Goal: Task Accomplishment & Management: Manage account settings

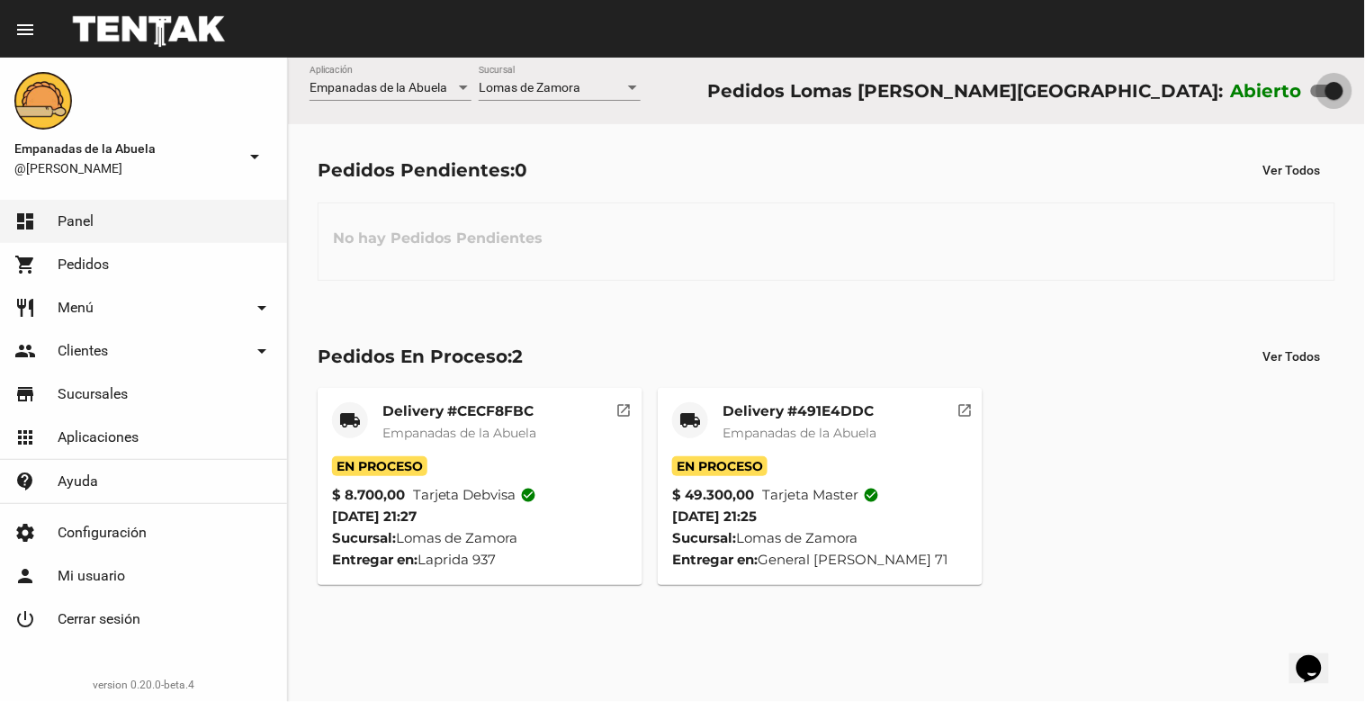
drag, startPoint x: 1332, startPoint y: 93, endPoint x: 1220, endPoint y: 76, distance: 112.9
click at [1234, 81] on div "Abierto" at bounding box center [1287, 90] width 112 height 29
checkbox input "false"
click at [793, 408] on mat-card-title "Delivery #491E4DDC" at bounding box center [799, 411] width 154 height 18
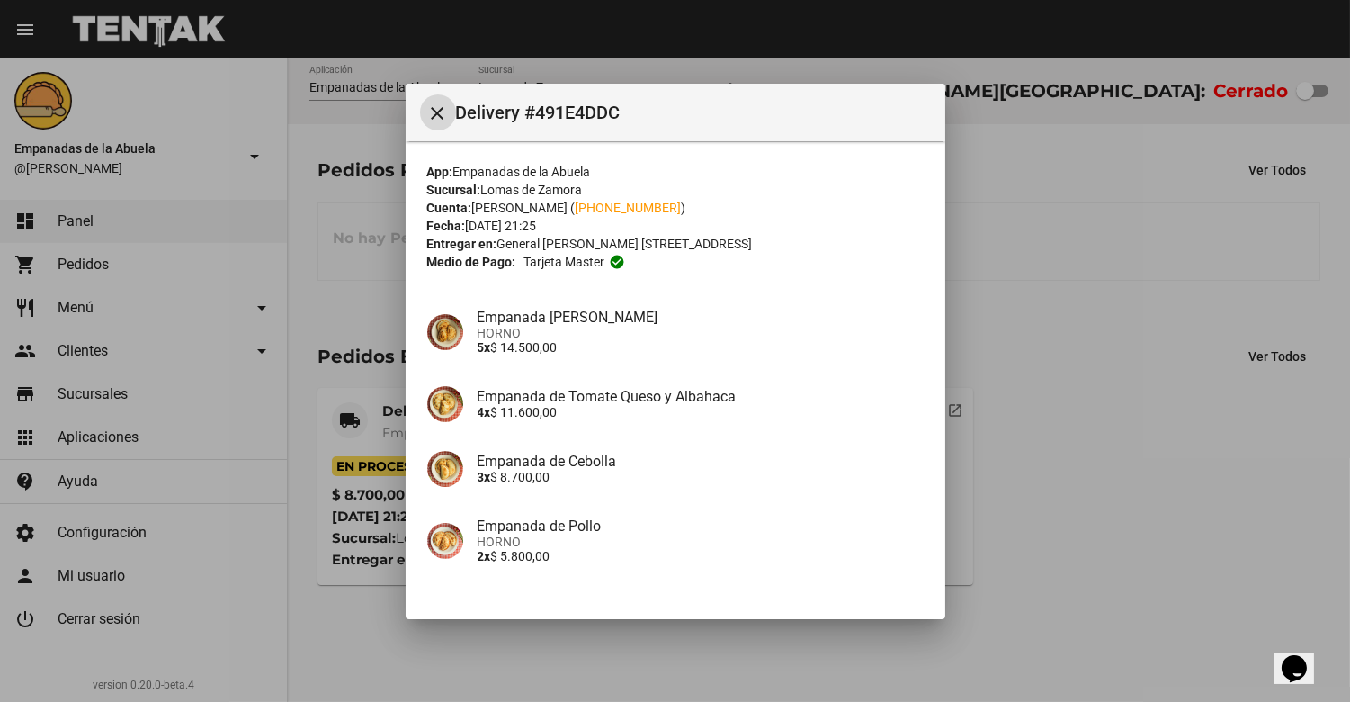
scroll to position [268, 0]
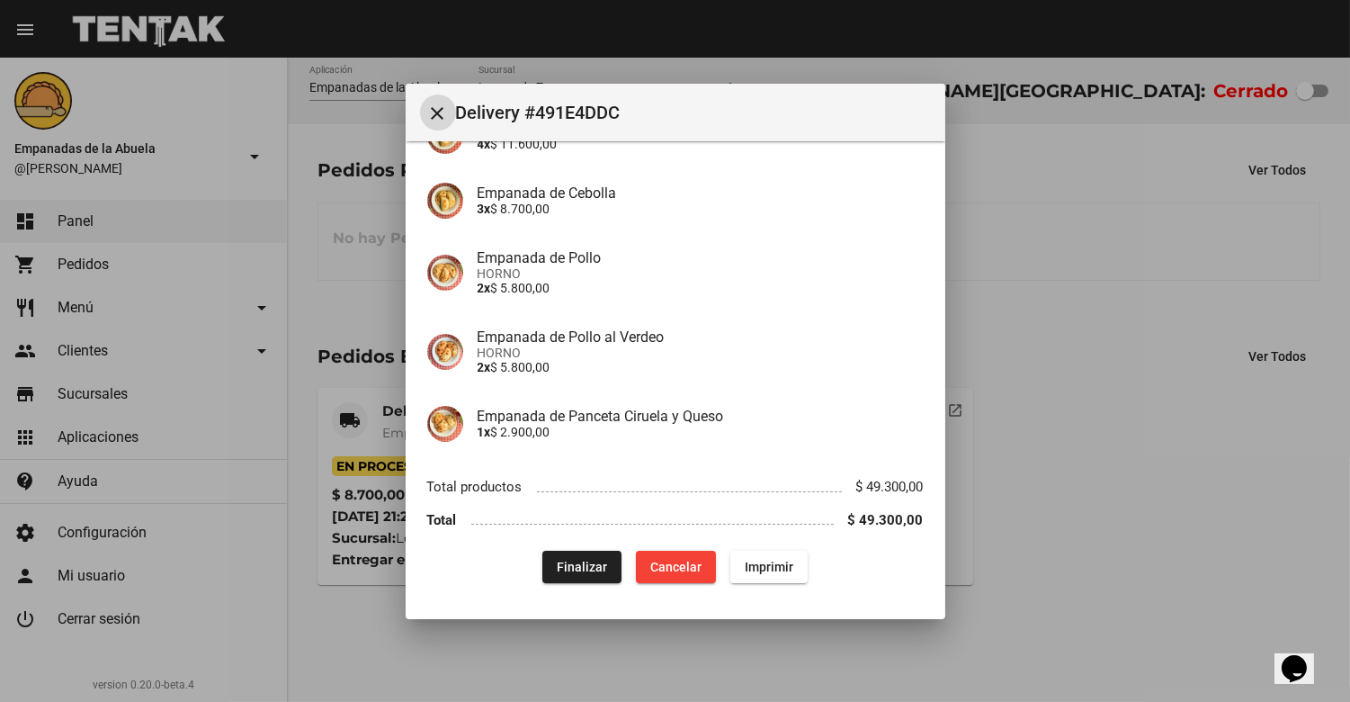
click at [576, 570] on span "Finalizar" at bounding box center [582, 567] width 50 height 14
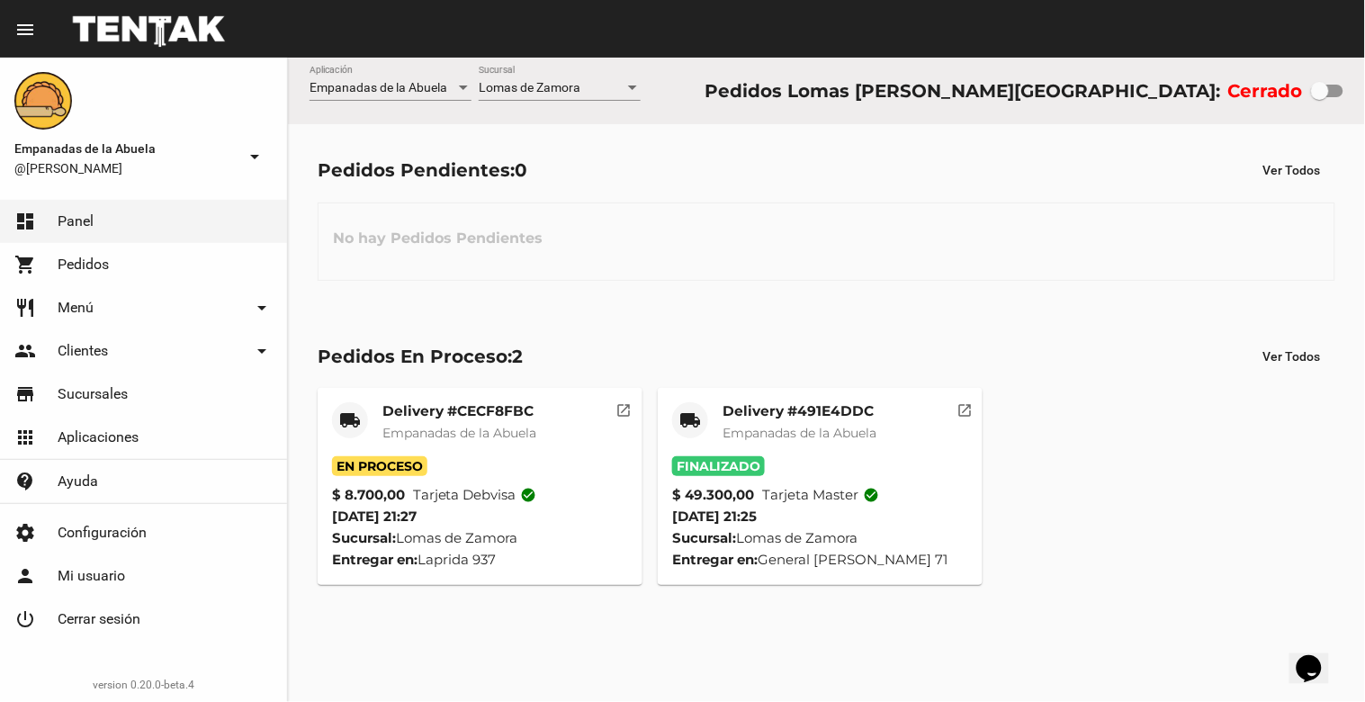
click at [487, 408] on mat-card-title "Delivery #CECF8FBC" at bounding box center [459, 411] width 154 height 18
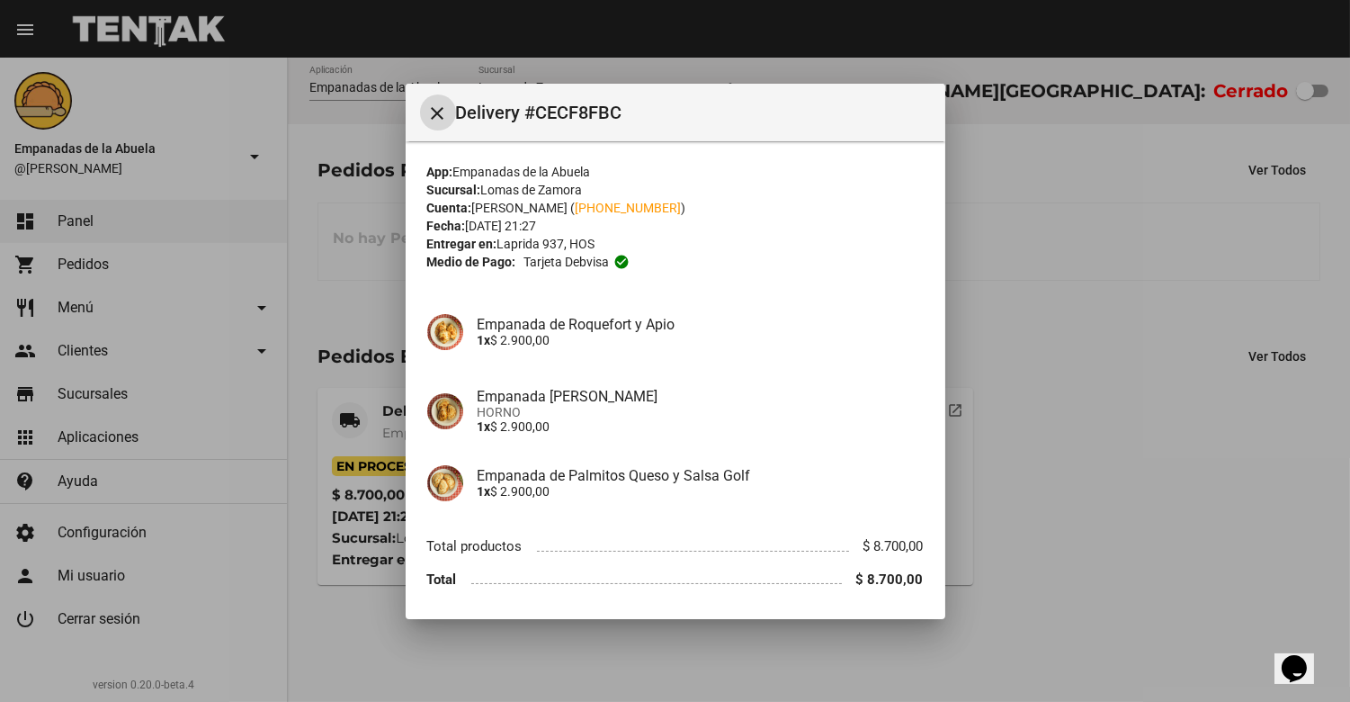
scroll to position [59, 0]
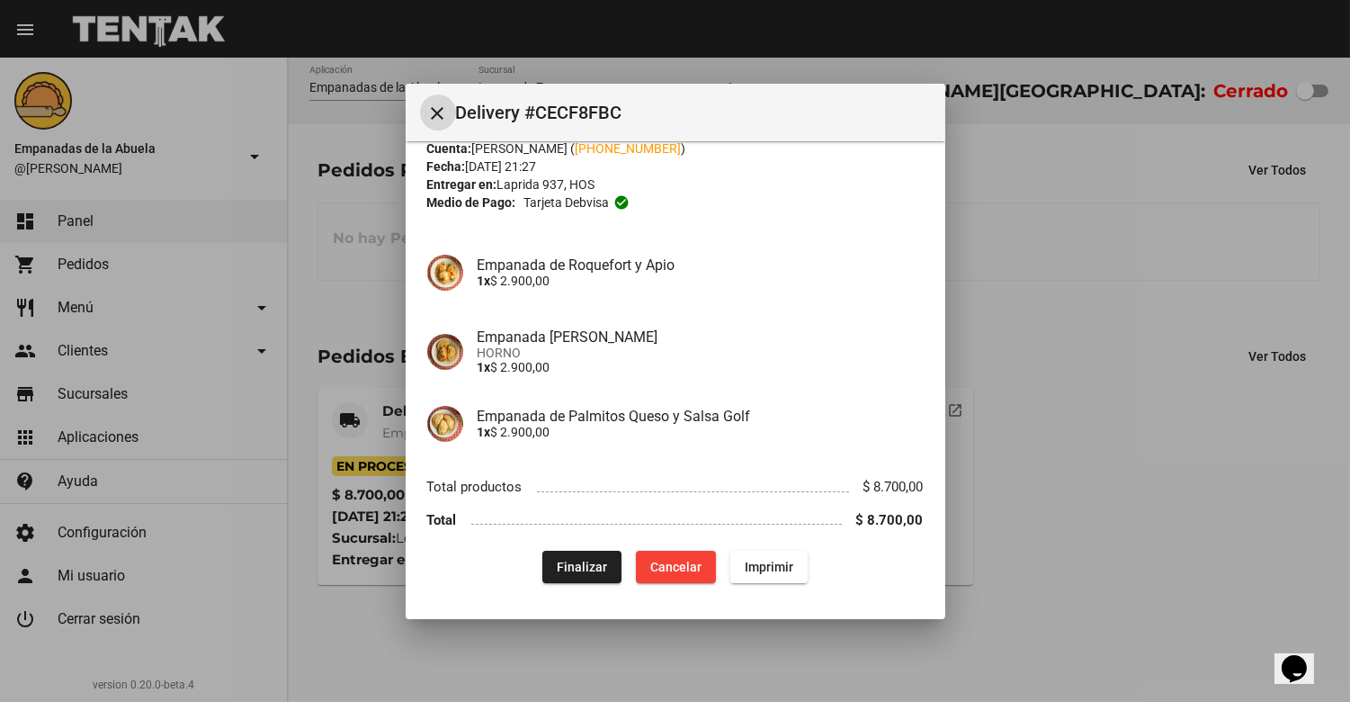
click at [580, 573] on button "Finalizar" at bounding box center [582, 567] width 79 height 32
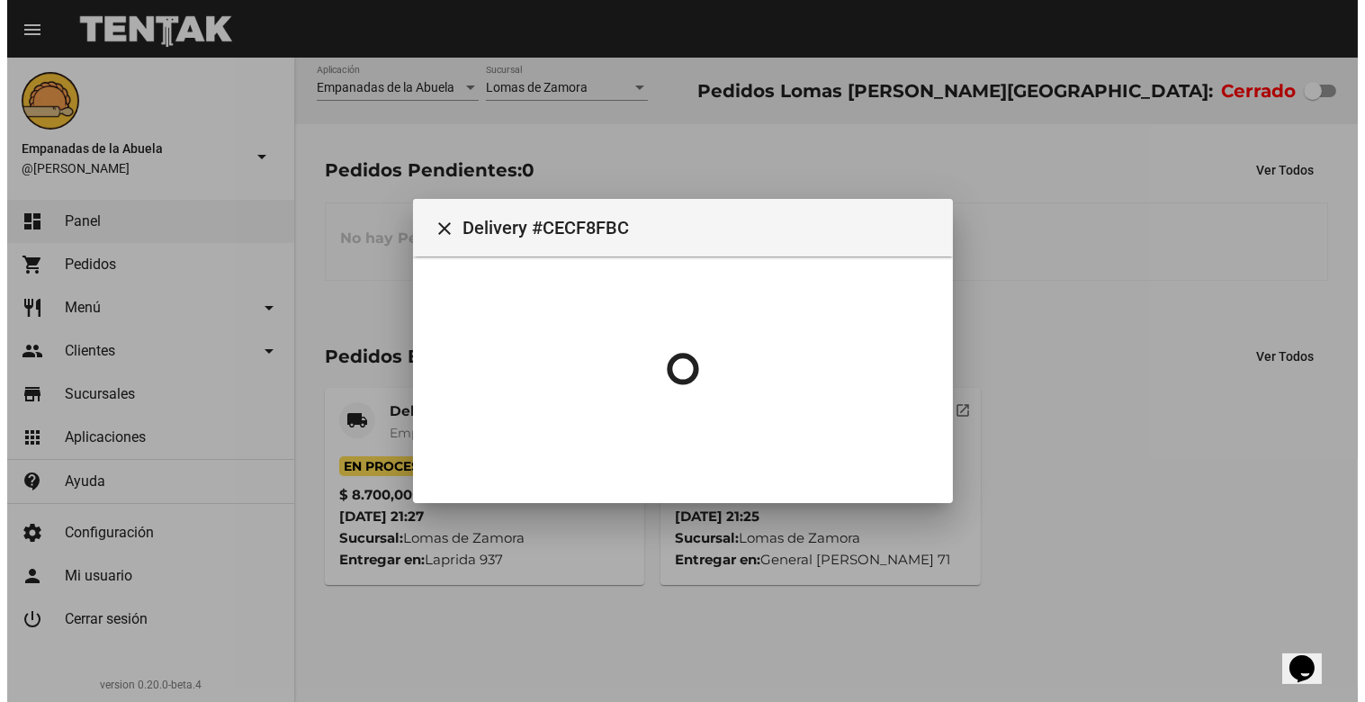
scroll to position [0, 0]
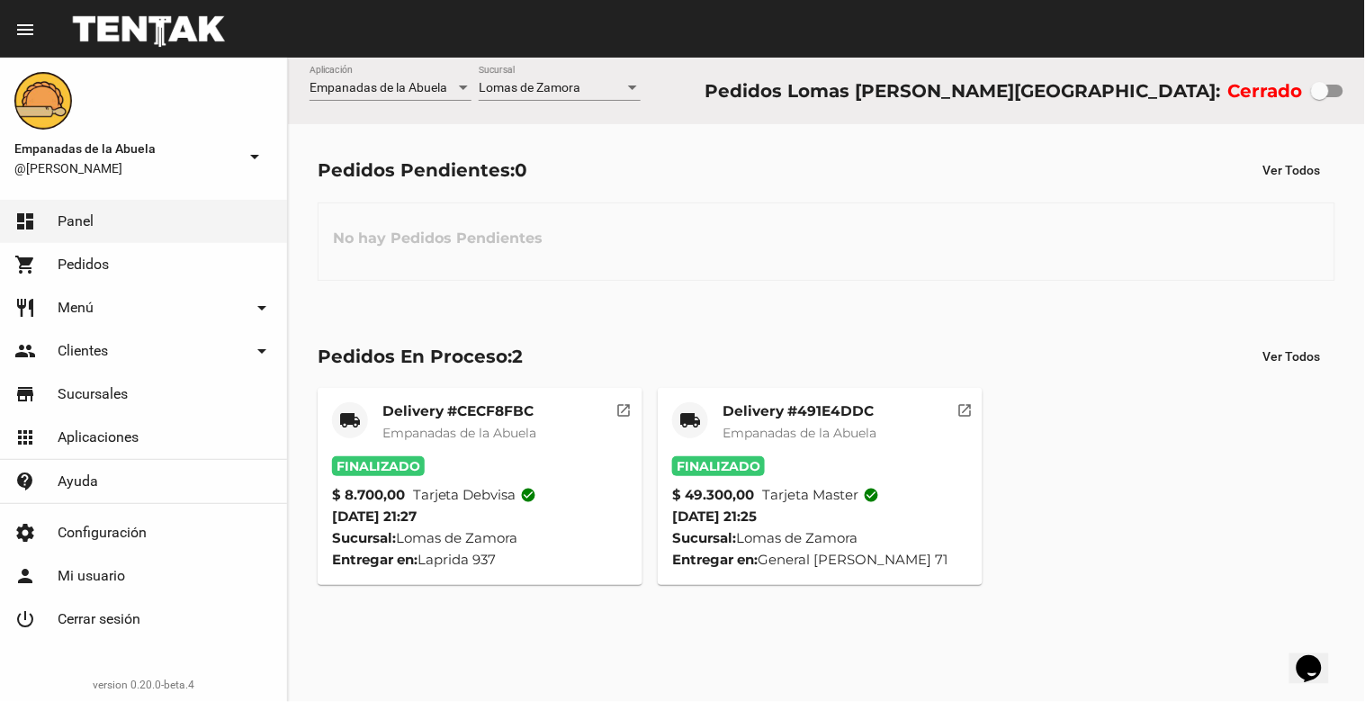
click at [631, 84] on div at bounding box center [632, 88] width 16 height 14
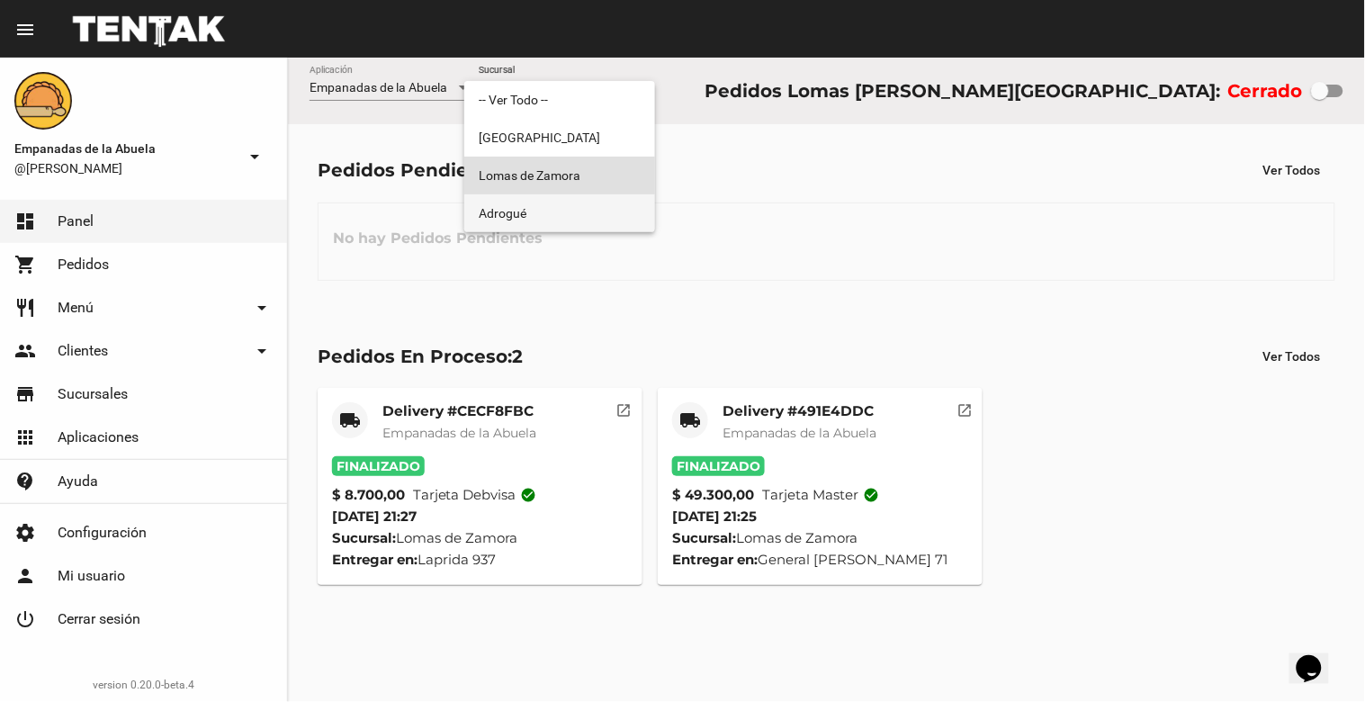
click at [610, 201] on span "Adrogué" at bounding box center [560, 213] width 162 height 38
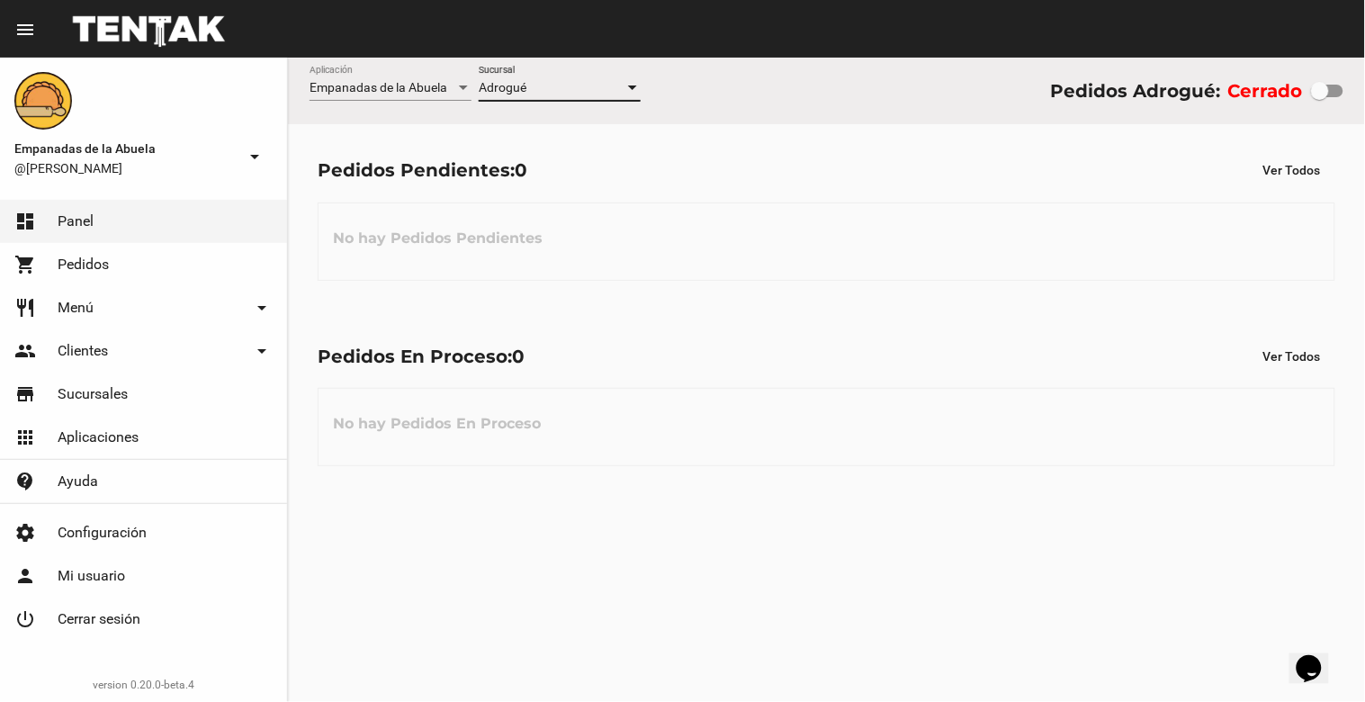
click at [628, 88] on div at bounding box center [632, 87] width 9 height 4
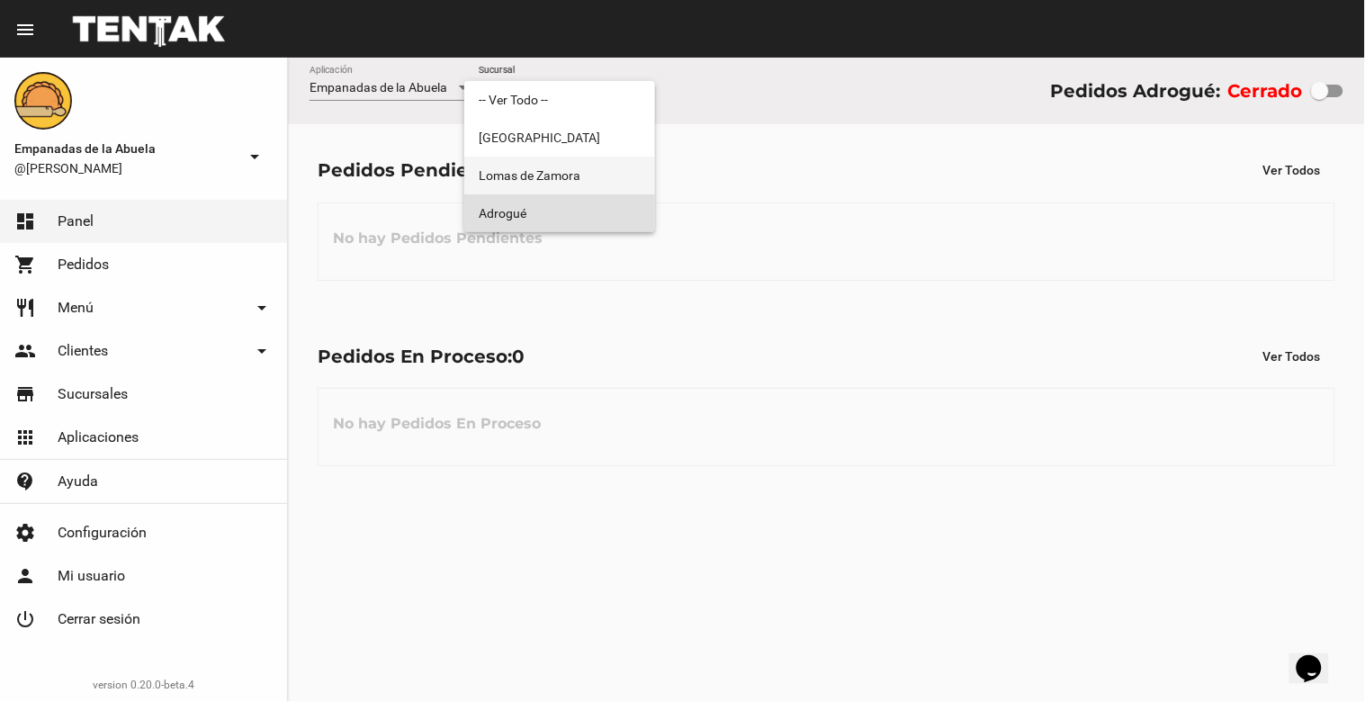
click at [612, 180] on span "Lomas de Zamora" at bounding box center [560, 176] width 162 height 38
